Goal: Task Accomplishment & Management: Use online tool/utility

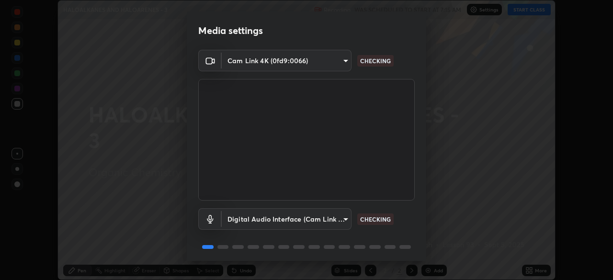
scroll to position [34, 0]
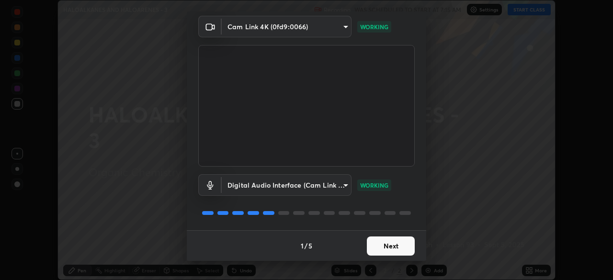
click at [394, 246] on button "Next" at bounding box center [391, 246] width 48 height 19
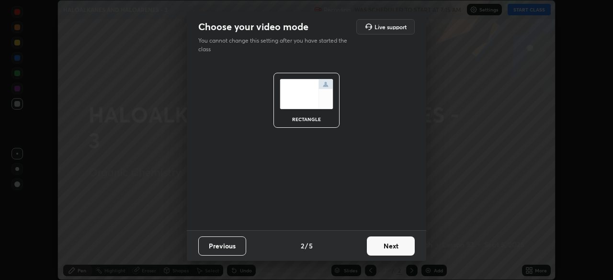
scroll to position [0, 0]
click at [406, 247] on button "Next" at bounding box center [391, 246] width 48 height 19
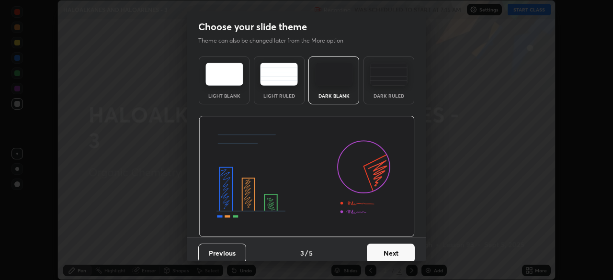
click at [407, 250] on button "Next" at bounding box center [391, 253] width 48 height 19
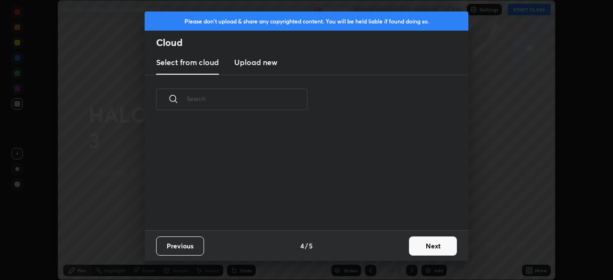
click at [422, 250] on button "Next" at bounding box center [433, 246] width 48 height 19
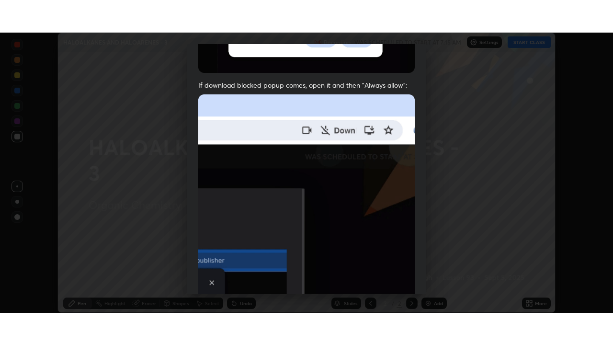
scroll to position [230, 0]
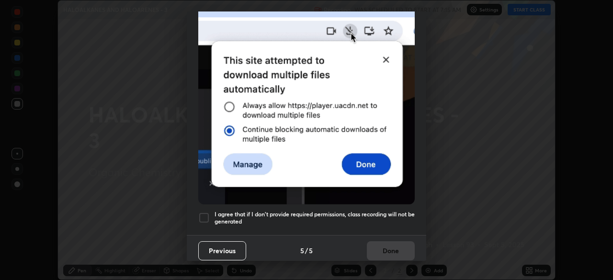
click at [203, 216] on div at bounding box center [203, 217] width 11 height 11
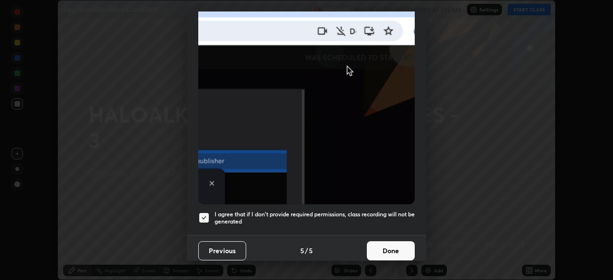
click at [387, 246] on button "Done" at bounding box center [391, 250] width 48 height 19
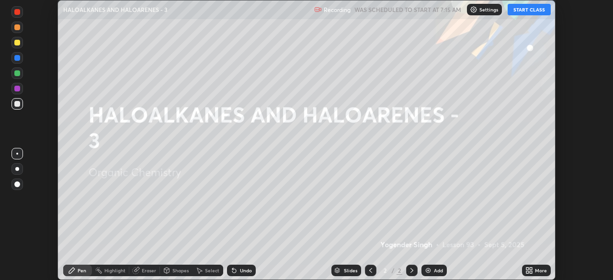
click at [525, 11] on button "START CLASS" at bounding box center [529, 9] width 43 height 11
click at [531, 269] on icon at bounding box center [531, 269] width 2 height 2
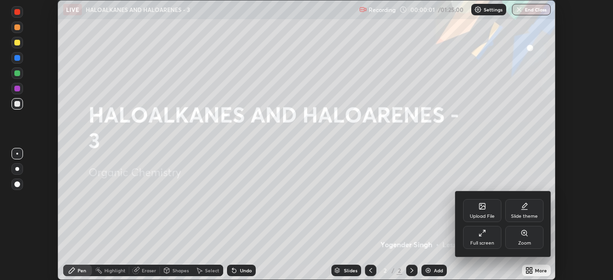
click at [526, 214] on div "Slide theme" at bounding box center [524, 216] width 27 height 5
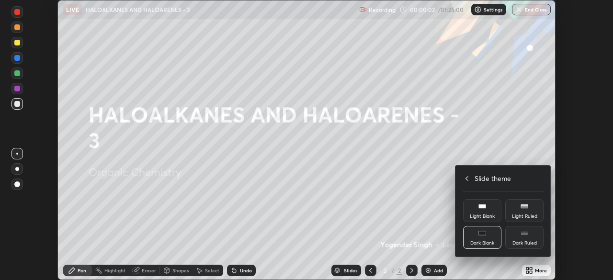
click at [525, 234] on rect at bounding box center [524, 234] width 7 height 0
click at [468, 178] on icon at bounding box center [467, 179] width 8 height 8
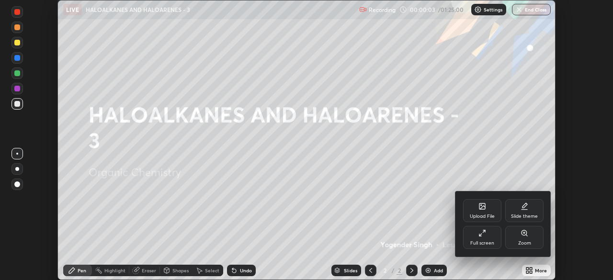
click at [483, 236] on icon at bounding box center [483, 234] width 8 height 8
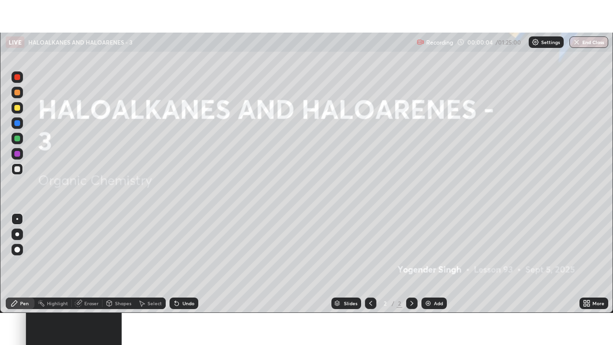
scroll to position [345, 613]
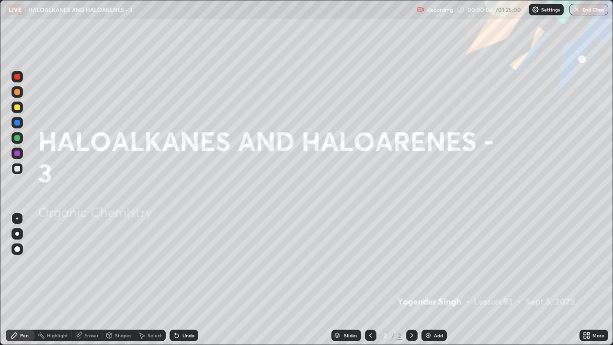
click at [437, 280] on div "Add" at bounding box center [438, 335] width 9 height 5
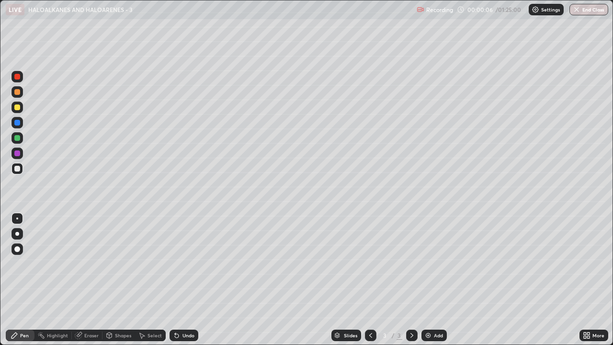
click at [16, 238] on div at bounding box center [16, 233] width 11 height 11
click at [183, 280] on div "Undo" at bounding box center [189, 335] width 12 height 5
click at [90, 280] on div "Eraser" at bounding box center [91, 335] width 14 height 5
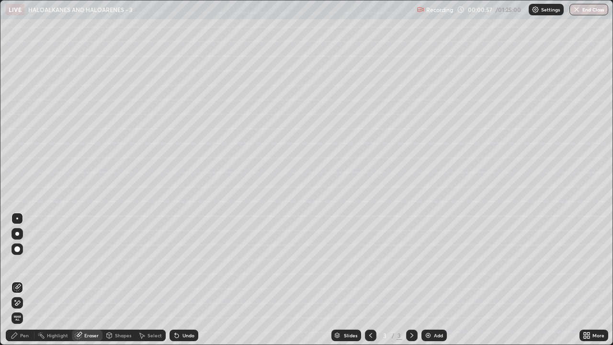
click at [21, 280] on div "Pen" at bounding box center [24, 335] width 9 height 5
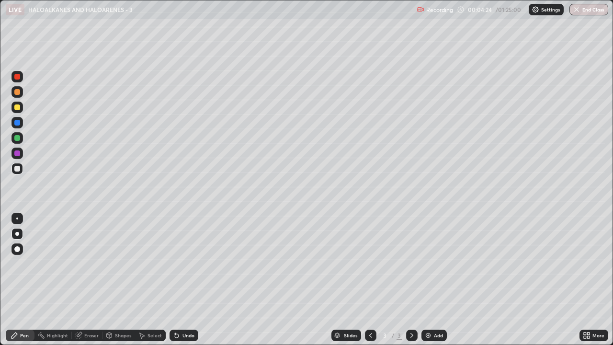
click at [183, 280] on div "Undo" at bounding box center [189, 335] width 12 height 5
click at [185, 280] on div "Undo" at bounding box center [189, 335] width 12 height 5
click at [16, 139] on div at bounding box center [17, 138] width 6 height 6
click at [23, 109] on div at bounding box center [16, 107] width 11 height 11
click at [184, 280] on div "Undo" at bounding box center [189, 335] width 12 height 5
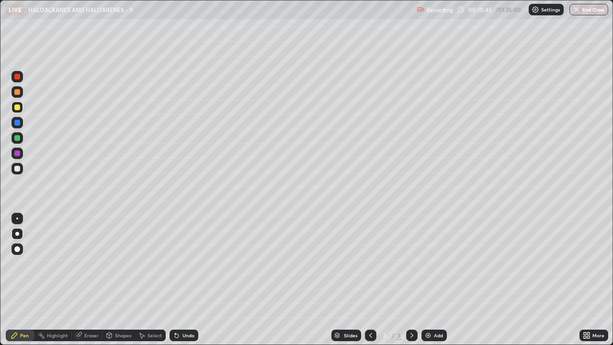
click at [16, 169] on div at bounding box center [17, 169] width 6 height 6
click at [428, 280] on img at bounding box center [429, 336] width 8 height 8
click at [18, 109] on div at bounding box center [17, 107] width 6 height 6
click at [17, 169] on div at bounding box center [17, 169] width 6 height 6
click at [183, 280] on div "Undo" at bounding box center [189, 335] width 12 height 5
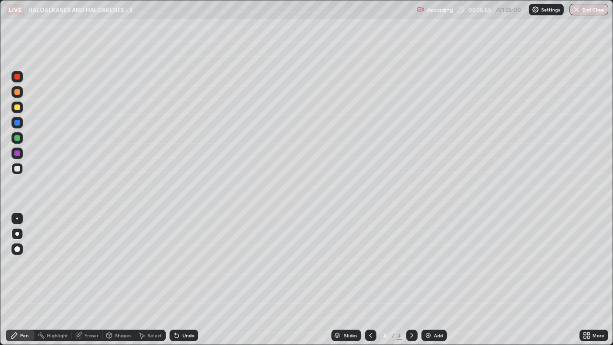
click at [180, 280] on div "Undo" at bounding box center [184, 335] width 29 height 11
click at [15, 153] on div at bounding box center [17, 153] width 6 height 6
click at [17, 166] on div at bounding box center [17, 169] width 6 height 6
click at [183, 280] on div "Undo" at bounding box center [189, 335] width 12 height 5
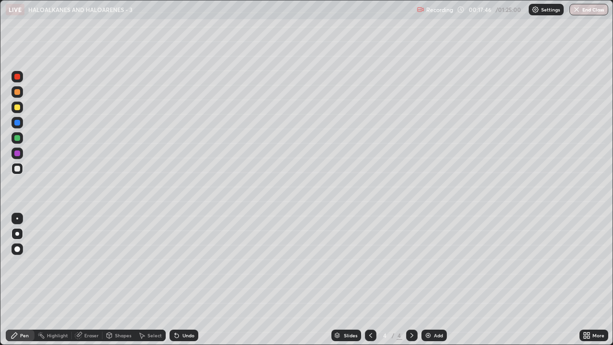
click at [184, 280] on div "Undo" at bounding box center [189, 335] width 12 height 5
click at [183, 280] on div "Undo" at bounding box center [189, 335] width 12 height 5
click at [427, 280] on img at bounding box center [429, 336] width 8 height 8
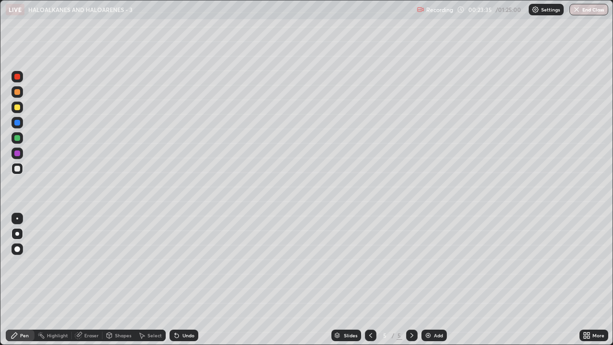
click at [18, 137] on div at bounding box center [17, 138] width 6 height 6
click at [18, 171] on div at bounding box center [17, 169] width 6 height 6
click at [16, 105] on div at bounding box center [17, 107] width 6 height 6
click at [16, 170] on div at bounding box center [17, 169] width 6 height 6
click at [428, 280] on img at bounding box center [429, 336] width 8 height 8
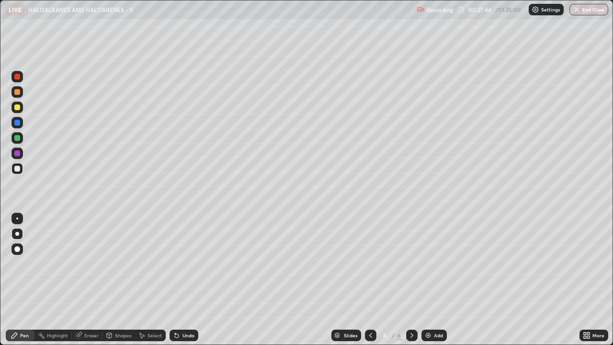
click at [17, 169] on div at bounding box center [17, 169] width 6 height 6
click at [18, 139] on div at bounding box center [17, 138] width 6 height 6
click at [17, 166] on div at bounding box center [17, 169] width 6 height 6
click at [184, 280] on div "Undo" at bounding box center [189, 335] width 12 height 5
click at [18, 154] on div at bounding box center [17, 153] width 6 height 6
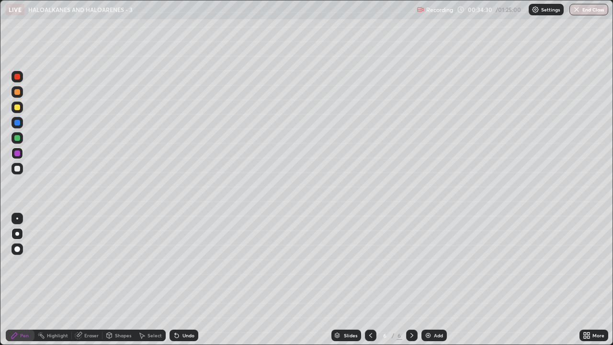
click at [15, 171] on div at bounding box center [17, 169] width 6 height 6
click at [19, 153] on div at bounding box center [17, 153] width 6 height 6
click at [14, 168] on div at bounding box center [16, 168] width 11 height 11
click at [17, 138] on div at bounding box center [17, 138] width 6 height 6
click at [16, 108] on div at bounding box center [17, 107] width 6 height 6
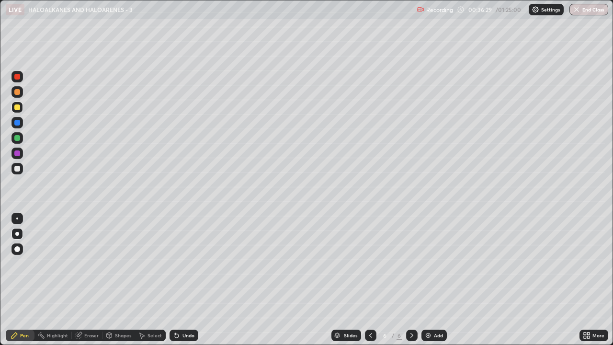
click at [19, 92] on div at bounding box center [17, 92] width 6 height 6
click at [16, 152] on div at bounding box center [17, 153] width 6 height 6
click at [18, 170] on div at bounding box center [17, 169] width 6 height 6
click at [149, 280] on div "Select" at bounding box center [155, 335] width 14 height 5
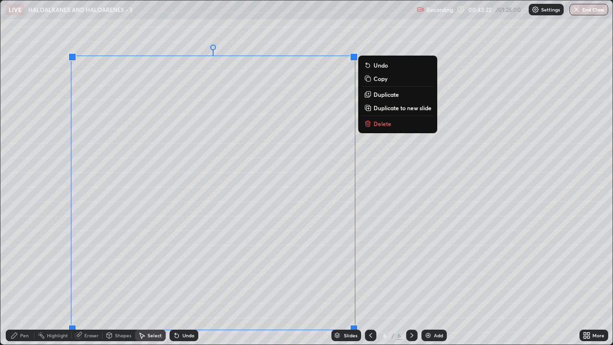
click at [367, 125] on icon at bounding box center [368, 124] width 4 height 4
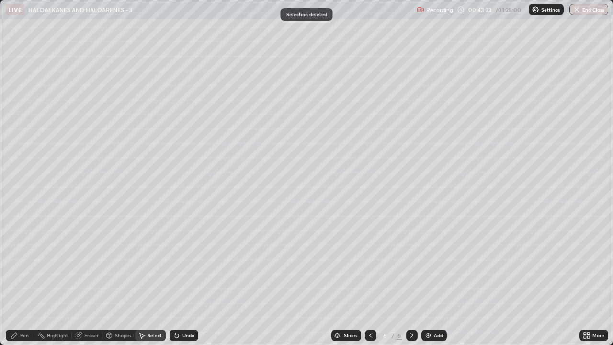
click at [18, 280] on icon at bounding box center [15, 336] width 8 height 8
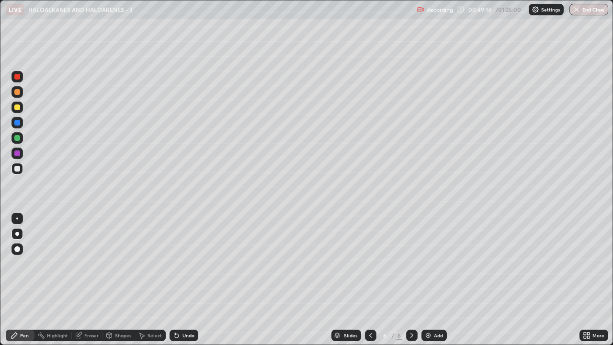
click at [427, 280] on img at bounding box center [429, 336] width 8 height 8
click at [17, 123] on div at bounding box center [17, 123] width 6 height 6
click at [19, 169] on div at bounding box center [17, 169] width 6 height 6
click at [180, 280] on div "Undo" at bounding box center [184, 335] width 29 height 11
click at [183, 280] on div "Undo" at bounding box center [189, 335] width 12 height 5
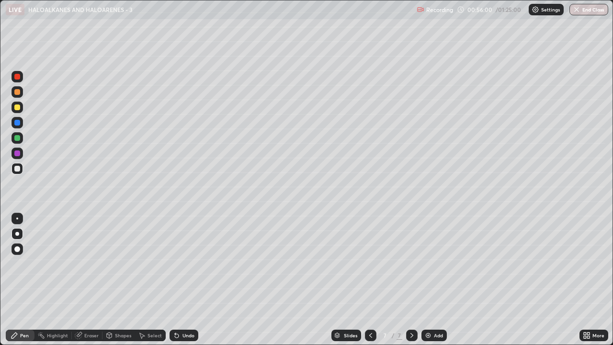
click at [17, 153] on div at bounding box center [17, 153] width 6 height 6
click at [16, 167] on div at bounding box center [17, 169] width 6 height 6
click at [84, 280] on div "Eraser" at bounding box center [91, 335] width 14 height 5
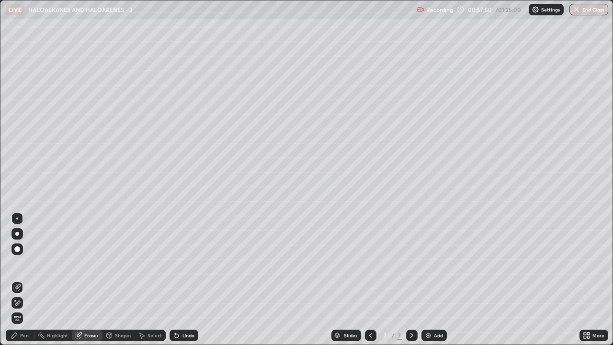
click at [17, 280] on icon at bounding box center [15, 336] width 8 height 8
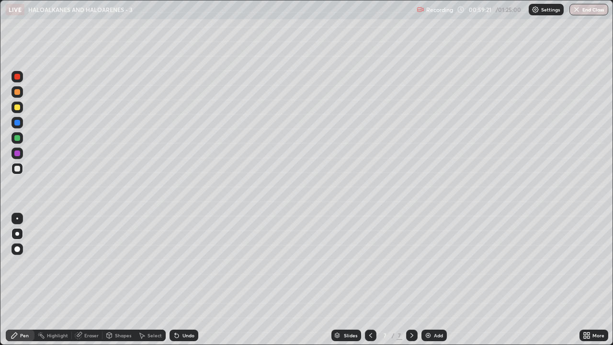
click at [17, 108] on div at bounding box center [17, 107] width 6 height 6
click at [18, 171] on div at bounding box center [17, 169] width 6 height 6
click at [425, 280] on img at bounding box center [429, 336] width 8 height 8
click at [16, 168] on div at bounding box center [17, 169] width 6 height 6
click at [180, 280] on div "Undo" at bounding box center [184, 335] width 29 height 11
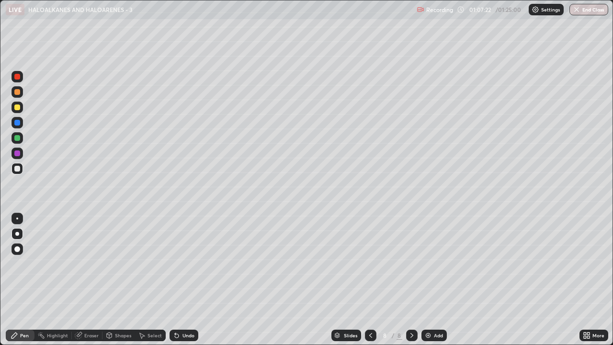
click at [427, 280] on img at bounding box center [429, 336] width 8 height 8
click at [370, 280] on icon at bounding box center [371, 336] width 8 height 8
click at [85, 280] on div "Eraser" at bounding box center [91, 335] width 14 height 5
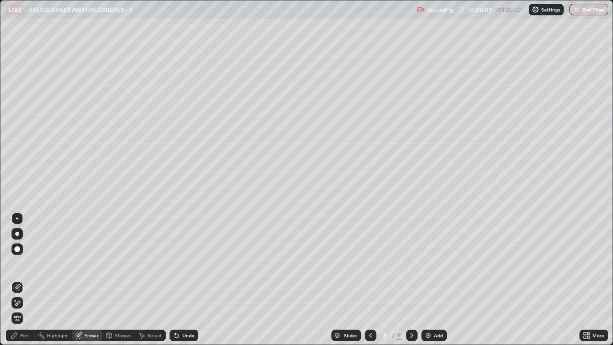
click at [429, 280] on img at bounding box center [429, 336] width 8 height 8
click at [23, 280] on div "Pen" at bounding box center [24, 335] width 9 height 5
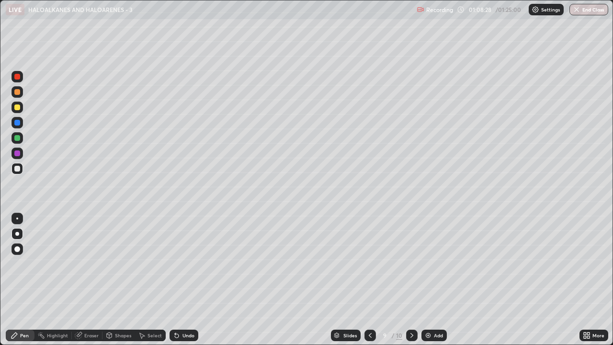
click at [188, 280] on div "Undo" at bounding box center [184, 335] width 29 height 11
click at [185, 280] on div "Undo" at bounding box center [184, 335] width 29 height 11
click at [184, 280] on div "Undo" at bounding box center [189, 335] width 12 height 5
click at [16, 169] on div at bounding box center [17, 169] width 6 height 6
click at [18, 171] on div at bounding box center [17, 169] width 6 height 6
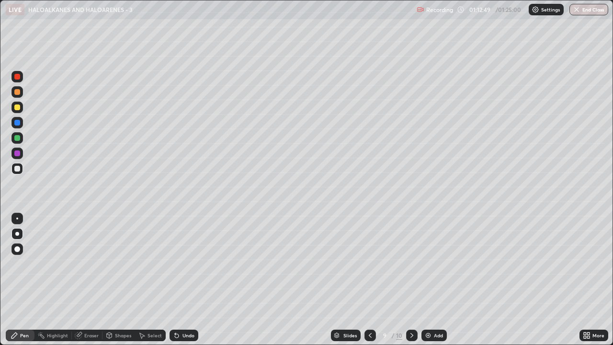
click at [20, 154] on div at bounding box center [17, 153] width 6 height 6
click at [15, 170] on div at bounding box center [17, 169] width 6 height 6
click at [16, 169] on div at bounding box center [17, 169] width 6 height 6
click at [184, 280] on div "Undo" at bounding box center [189, 335] width 12 height 5
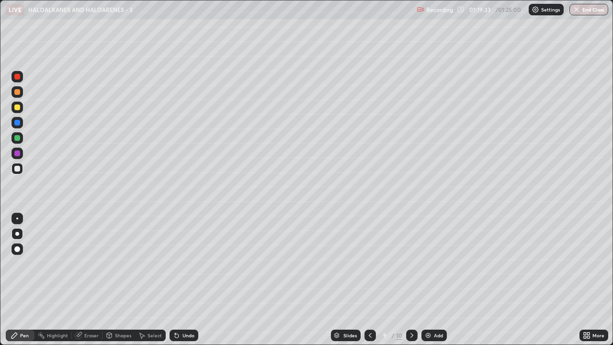
click at [18, 140] on div at bounding box center [17, 138] width 6 height 6
click at [17, 169] on div at bounding box center [17, 169] width 6 height 6
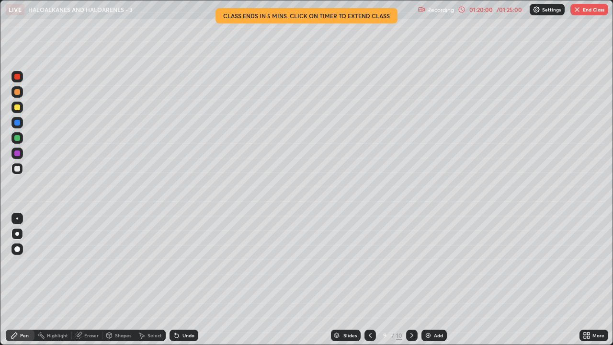
click at [20, 138] on div at bounding box center [17, 138] width 6 height 6
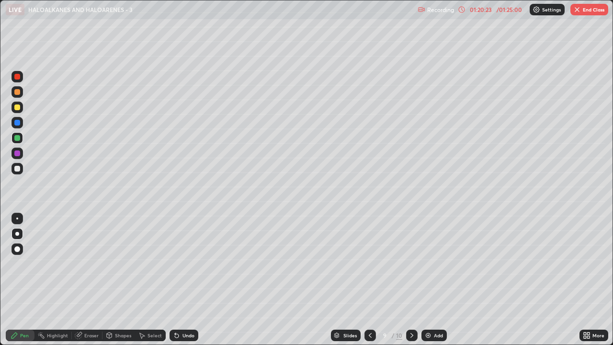
click at [18, 153] on div at bounding box center [17, 153] width 6 height 6
click at [15, 171] on div at bounding box center [16, 168] width 11 height 11
click at [18, 153] on div at bounding box center [17, 153] width 6 height 6
click at [428, 280] on img at bounding box center [429, 336] width 8 height 8
click at [17, 170] on div at bounding box center [17, 169] width 6 height 6
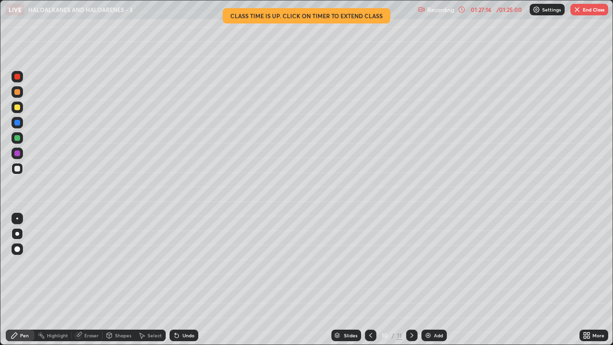
click at [584, 15] on button "End Class" at bounding box center [590, 9] width 38 height 11
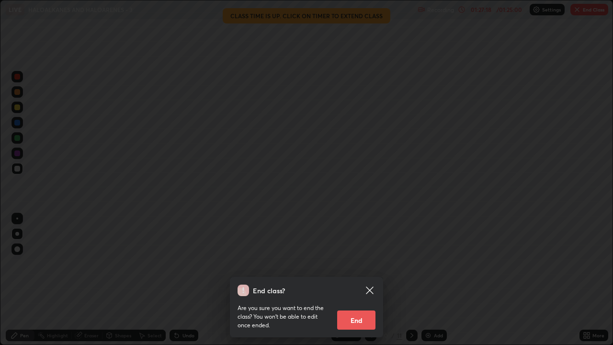
click at [355, 280] on button "End" at bounding box center [356, 319] width 38 height 19
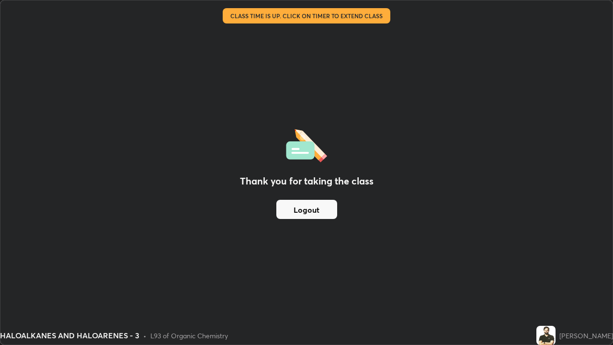
click at [310, 211] on button "Logout" at bounding box center [306, 209] width 61 height 19
click at [317, 209] on button "Logout" at bounding box center [306, 209] width 61 height 19
